Goal: Task Accomplishment & Management: Complete application form

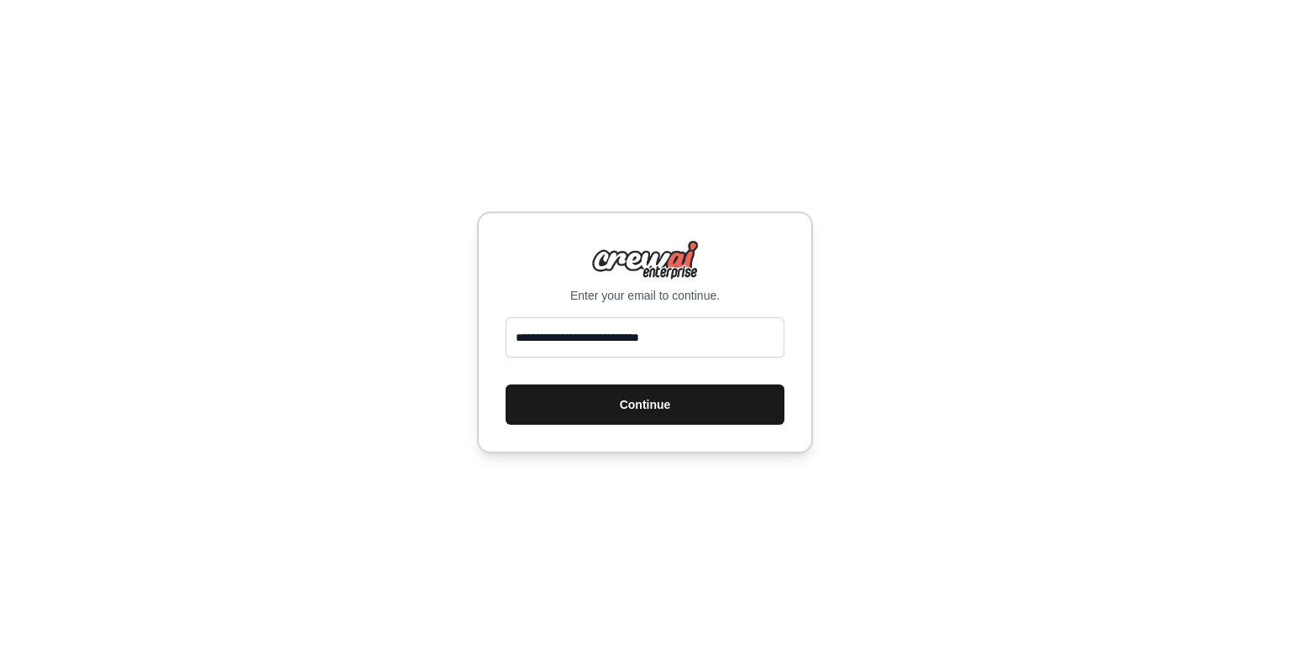
type input "**********"
click at [655, 391] on button "Continue" at bounding box center [645, 405] width 279 height 40
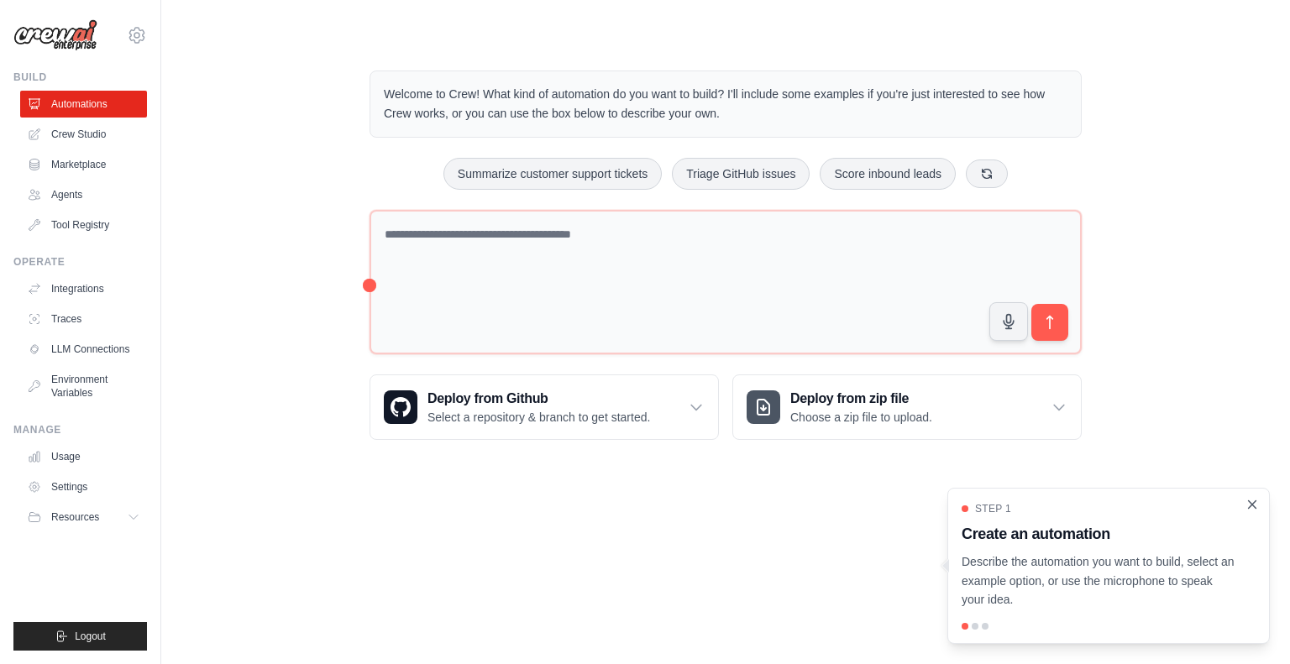
click at [1253, 507] on icon "Close walkthrough" at bounding box center [1253, 505] width 8 height 8
